Goal: Transaction & Acquisition: Purchase product/service

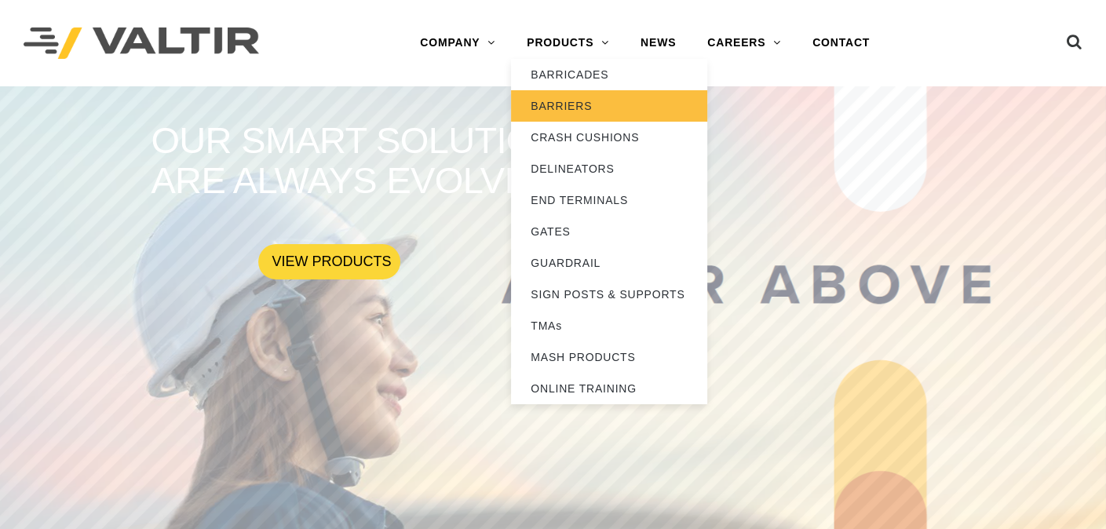
click at [559, 102] on link "BARRIERS" at bounding box center [609, 105] width 196 height 31
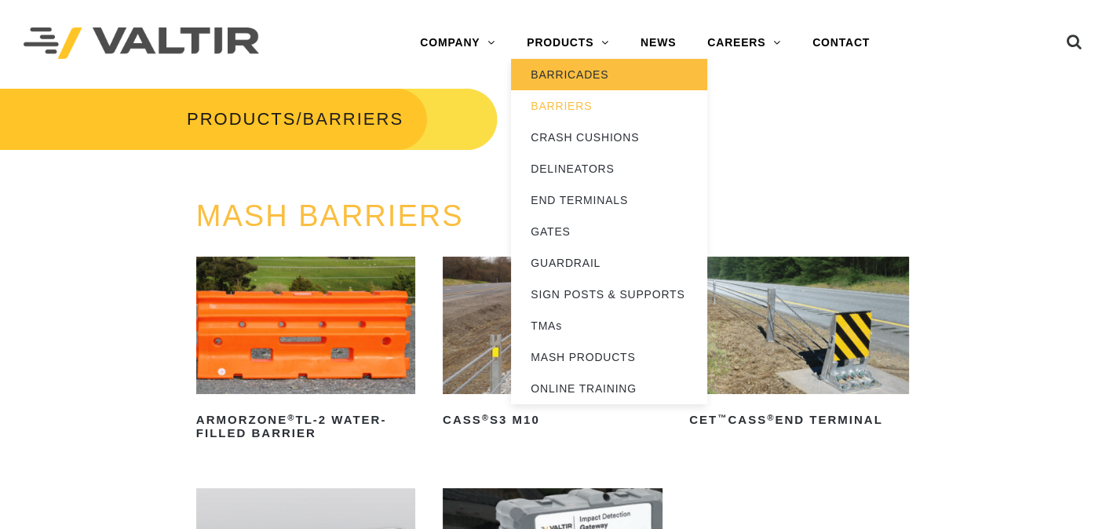
click at [592, 76] on link "BARRICADES" at bounding box center [609, 74] width 196 height 31
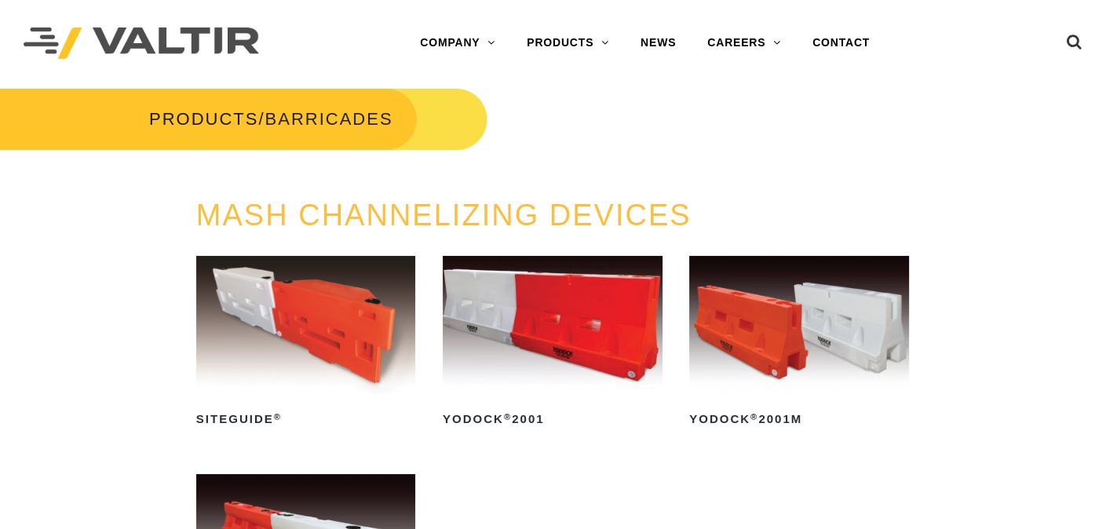
click at [801, 308] on img at bounding box center [799, 324] width 220 height 137
click at [800, 317] on img at bounding box center [799, 324] width 220 height 137
